Goal: Information Seeking & Learning: Learn about a topic

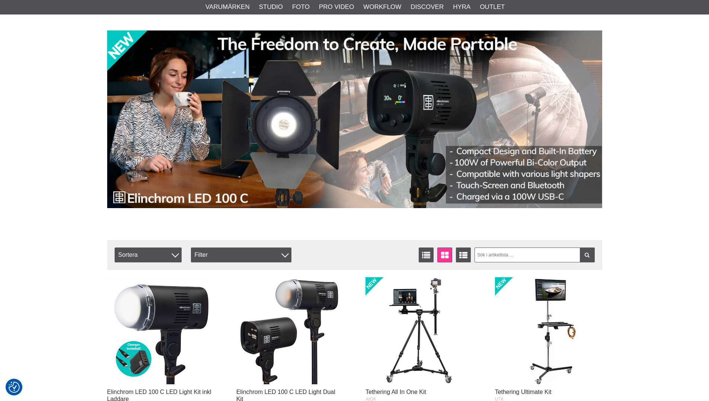
scroll to position [37, 0]
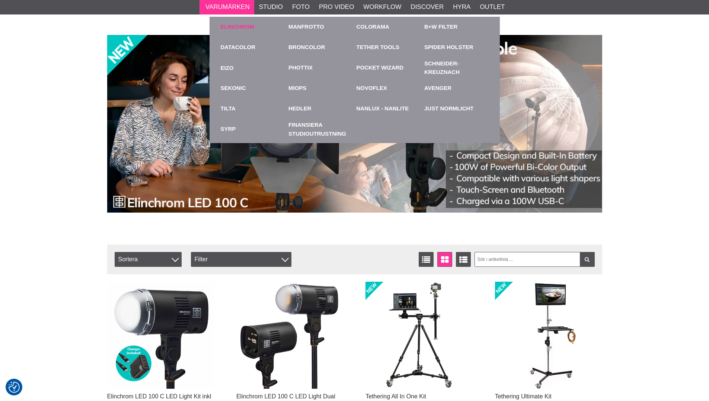
click at [229, 23] on link "Elinchrom" at bounding box center [238, 27] width 34 height 9
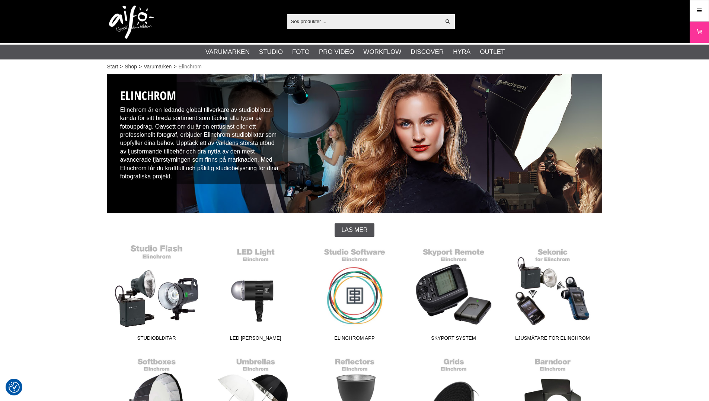
click at [166, 299] on link "Studioblixtar" at bounding box center [156, 294] width 99 height 100
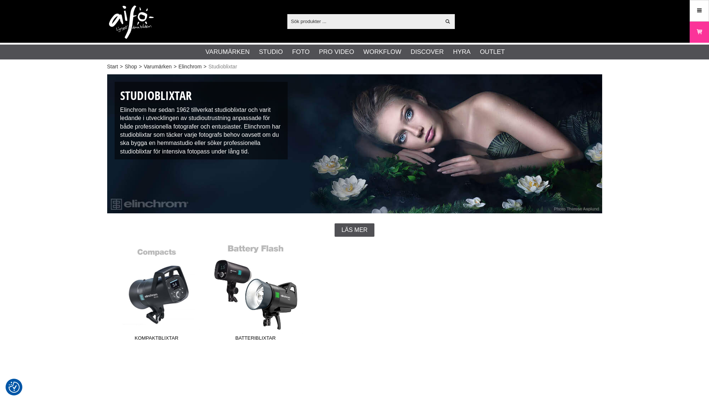
click at [281, 295] on link "Batteriblixtar" at bounding box center [255, 294] width 99 height 100
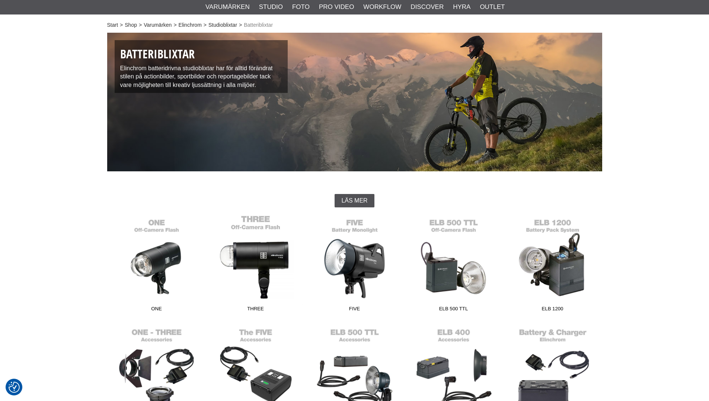
scroll to position [112, 0]
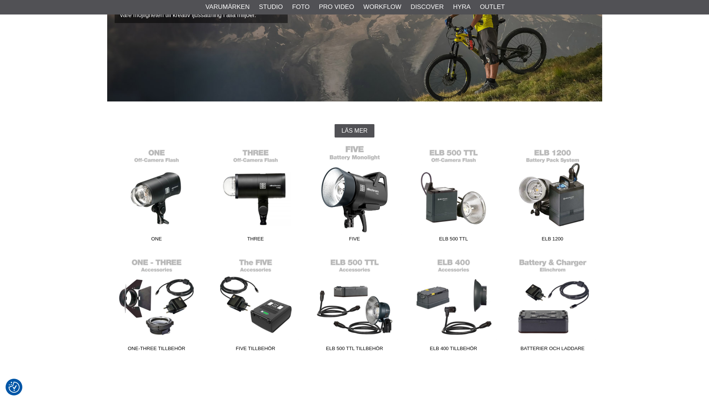
click at [369, 202] on link "FIVE" at bounding box center [354, 195] width 99 height 100
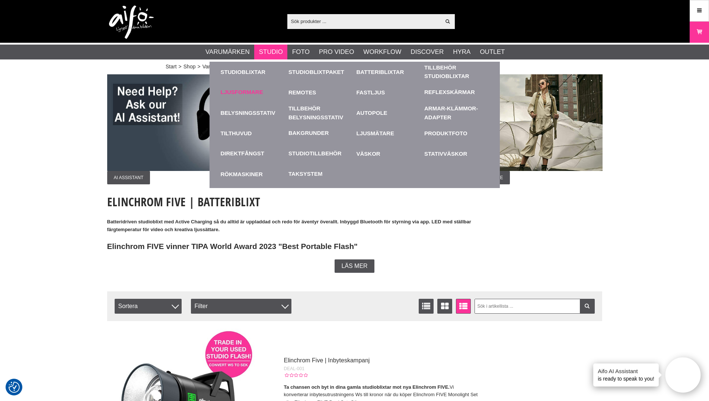
click at [243, 93] on link "Ljusformare" at bounding box center [242, 92] width 42 height 9
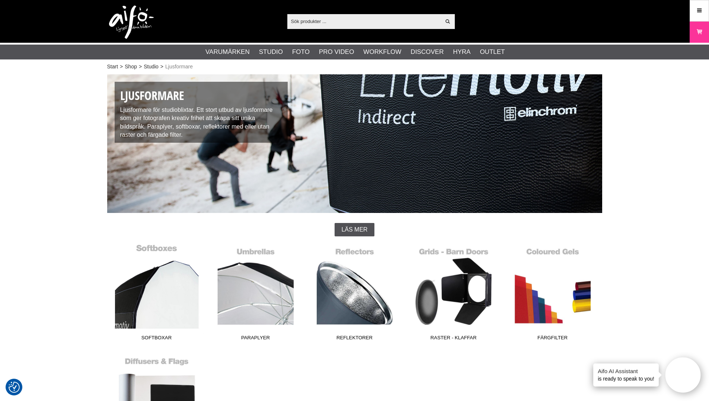
click at [164, 283] on link "Softboxar" at bounding box center [156, 294] width 99 height 100
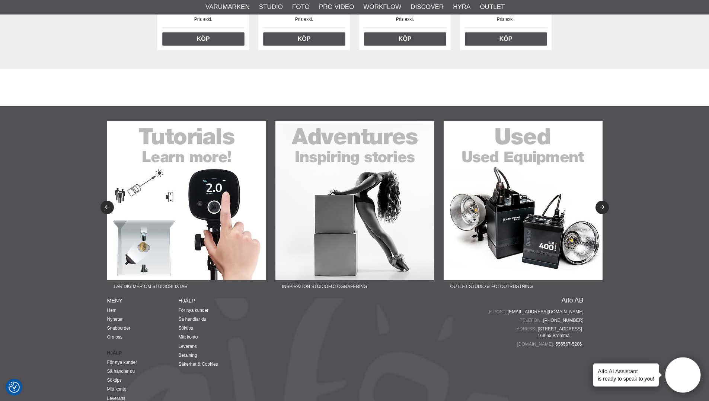
scroll to position [2344, 0]
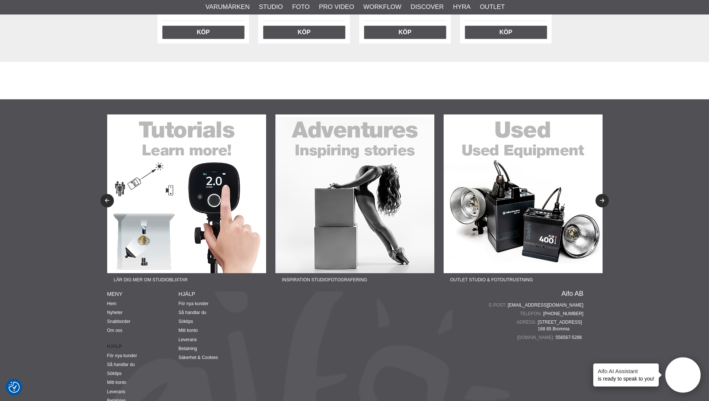
click at [512, 244] on img at bounding box center [522, 194] width 159 height 159
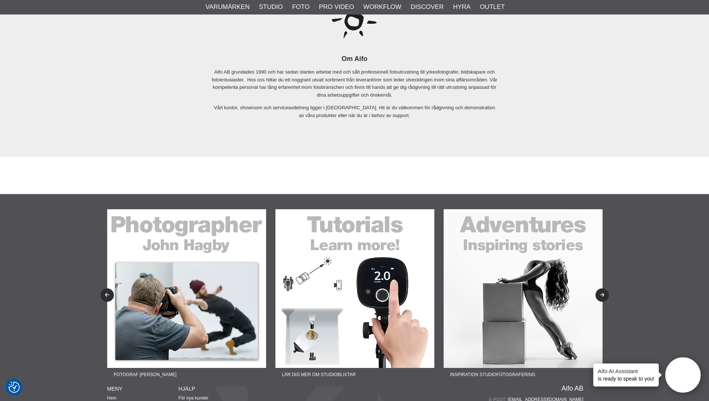
scroll to position [1711, 0]
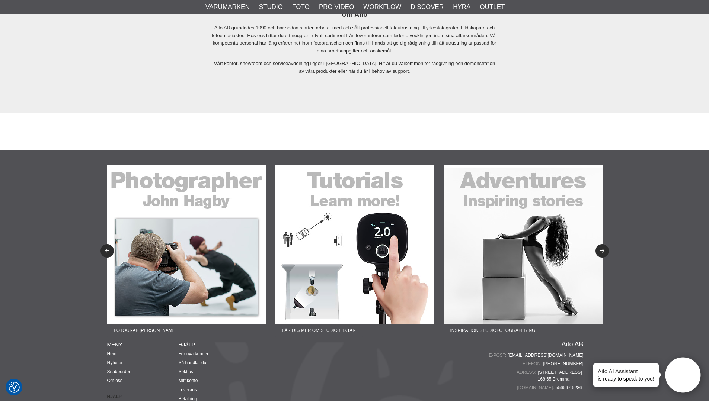
click at [197, 272] on img at bounding box center [186, 244] width 159 height 159
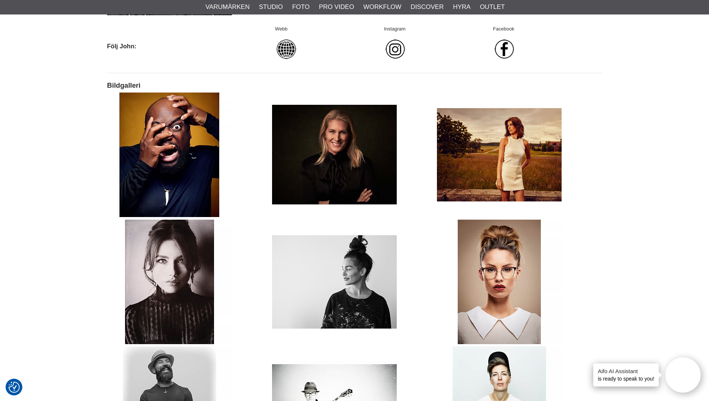
scroll to position [484, 0]
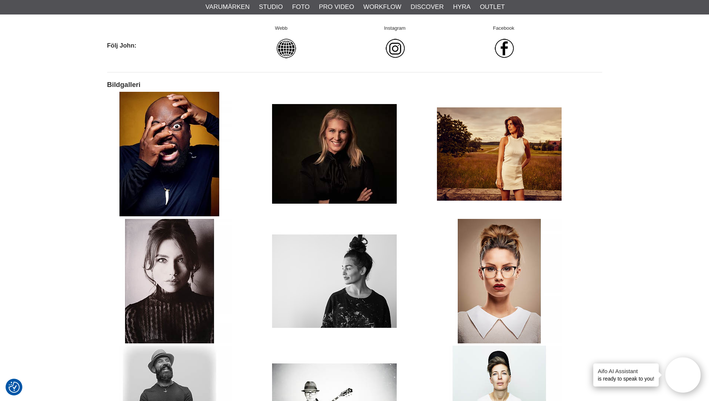
click at [339, 154] on img at bounding box center [334, 154] width 125 height 125
click at [510, 155] on img at bounding box center [499, 154] width 125 height 125
click at [361, 277] on img at bounding box center [334, 281] width 125 height 125
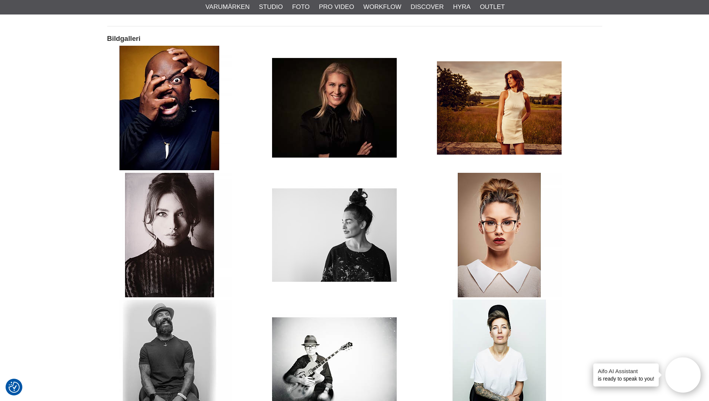
scroll to position [595, 0]
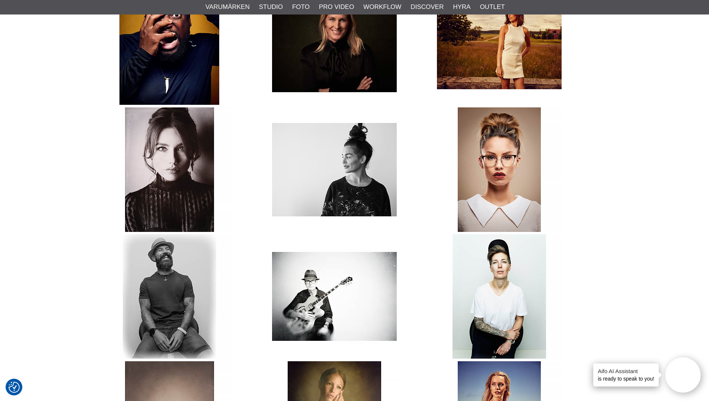
click at [509, 159] on img at bounding box center [499, 170] width 125 height 125
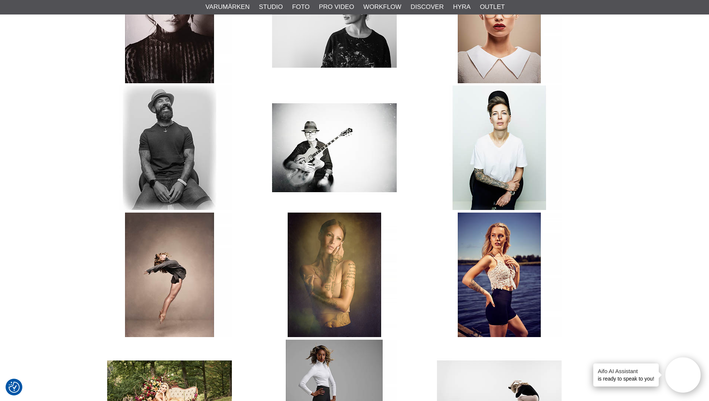
click at [322, 139] on img at bounding box center [334, 148] width 125 height 125
click at [509, 264] on img at bounding box center [499, 275] width 125 height 125
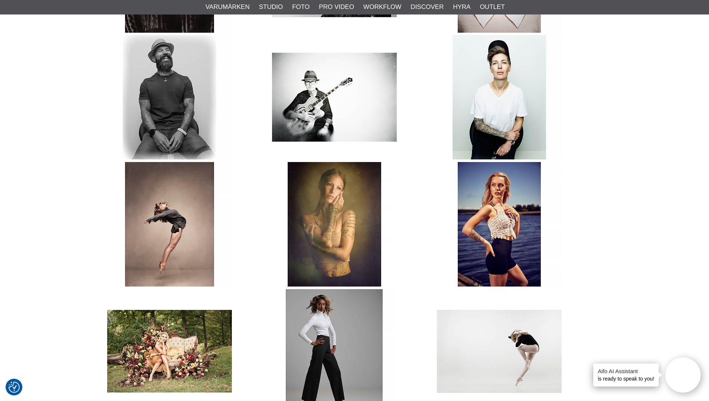
scroll to position [893, 0]
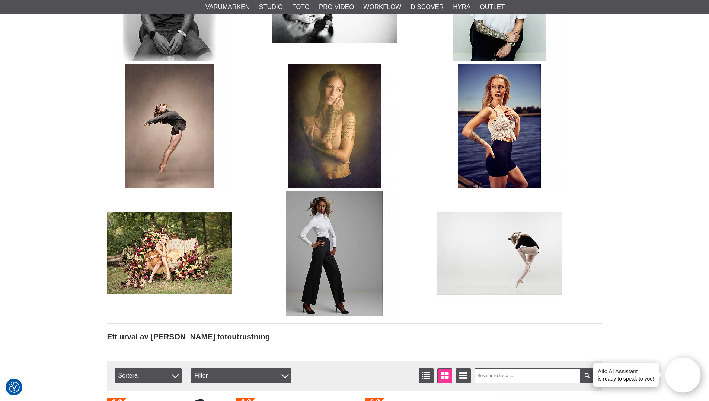
click at [344, 257] on img at bounding box center [334, 253] width 125 height 125
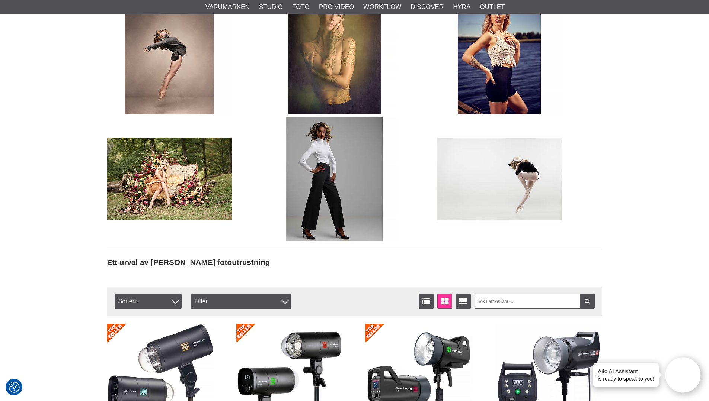
click at [503, 178] on img at bounding box center [499, 179] width 125 height 125
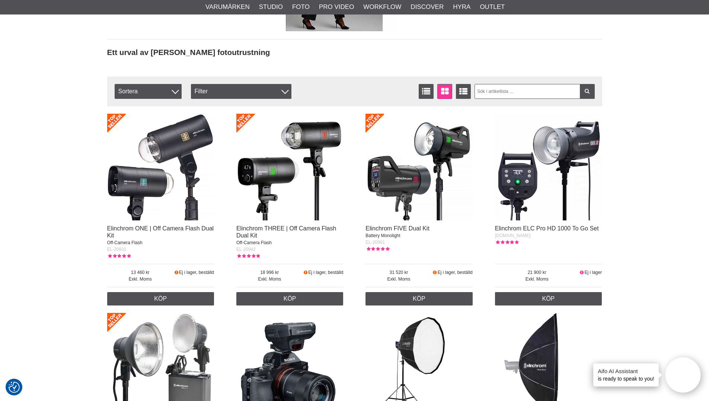
scroll to position [1191, 0]
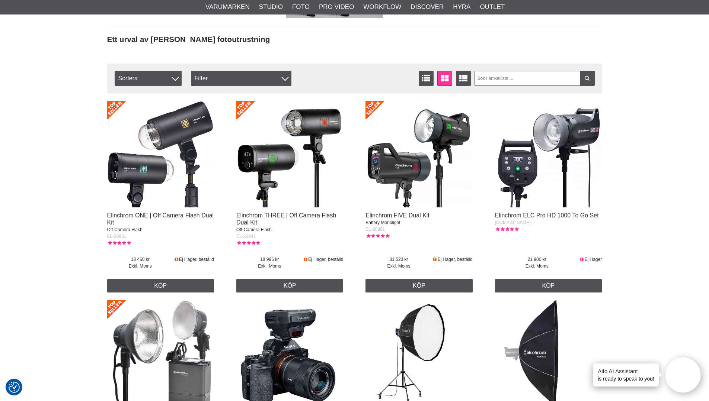
click at [411, 166] on img at bounding box center [418, 154] width 107 height 107
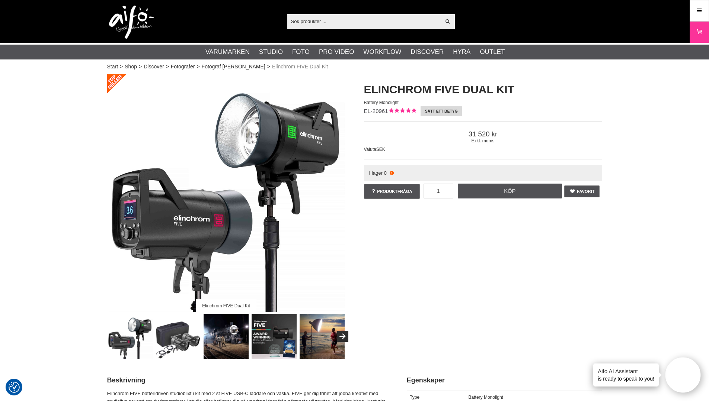
click at [430, 110] on link "Sätt ett betyg" at bounding box center [440, 111] width 41 height 10
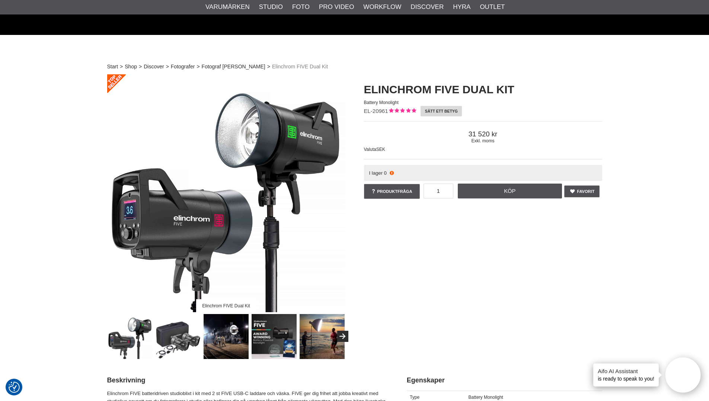
scroll to position [2923, 0]
